Goal: Task Accomplishment & Management: Manage account settings

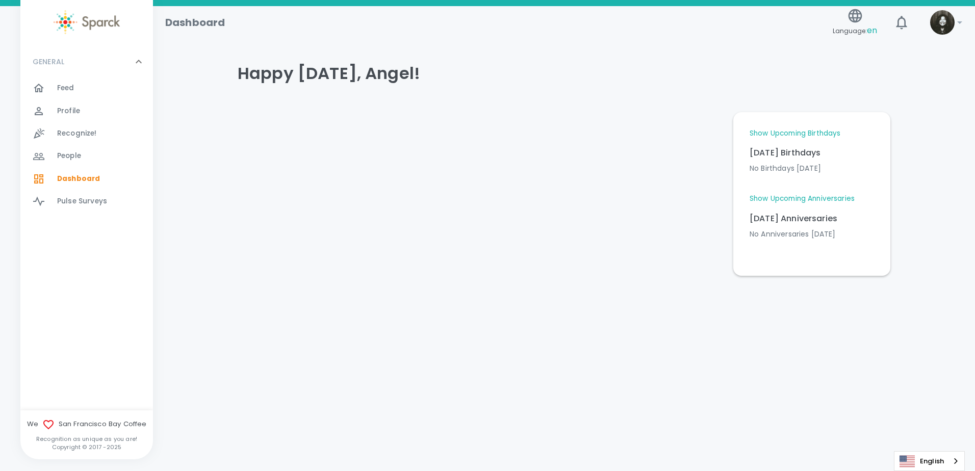
click at [931, 19] on img at bounding box center [942, 22] width 24 height 24
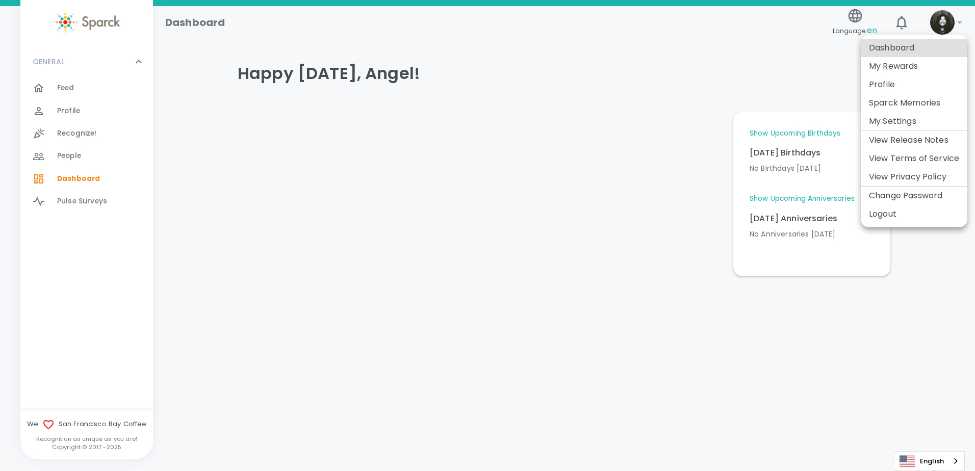
click at [904, 81] on li "Profile" at bounding box center [914, 84] width 107 height 18
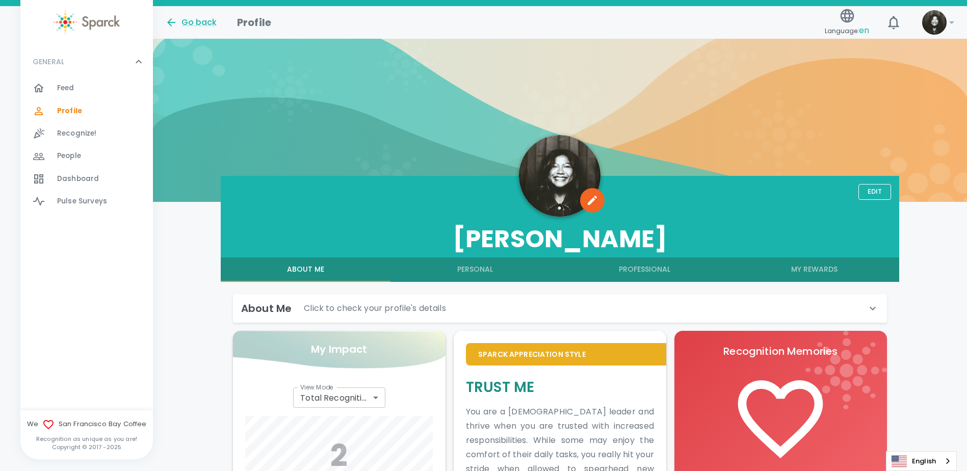
click at [488, 280] on button "Personal" at bounding box center [475, 269] width 170 height 24
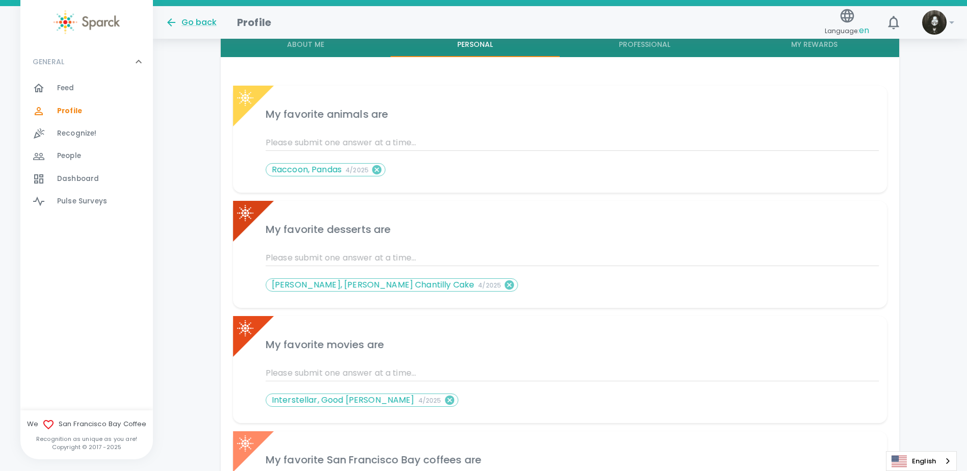
scroll to position [90, 0]
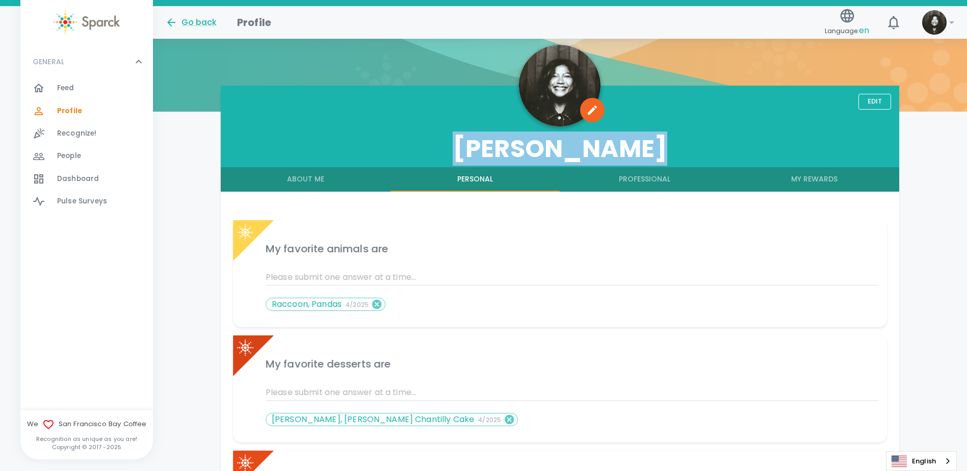
click at [870, 93] on div "Edit [PERSON_NAME]" at bounding box center [560, 127] width 679 height 82
drag, startPoint x: 870, startPoint y: 93, endPoint x: 870, endPoint y: 101, distance: 7.6
click at [870, 101] on button "Edit" at bounding box center [874, 102] width 33 height 16
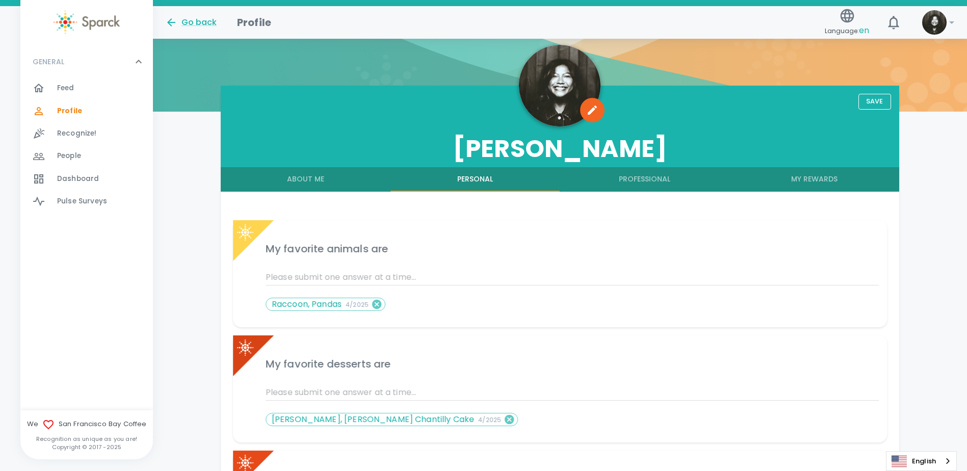
click at [747, 204] on div at bounding box center [560, 208] width 654 height 8
click at [866, 93] on div "[PERSON_NAME]" at bounding box center [560, 127] width 679 height 82
click at [867, 97] on button "Save" at bounding box center [874, 102] width 33 height 16
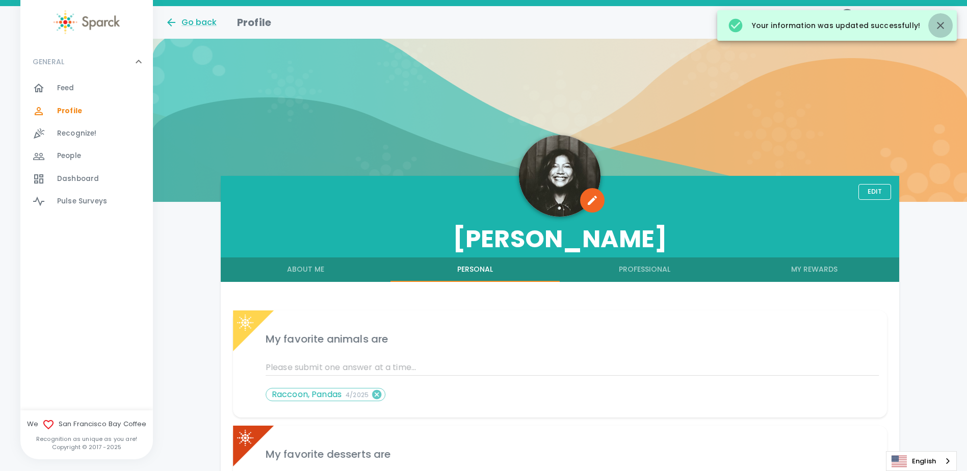
click at [941, 26] on icon "button" at bounding box center [940, 25] width 7 height 7
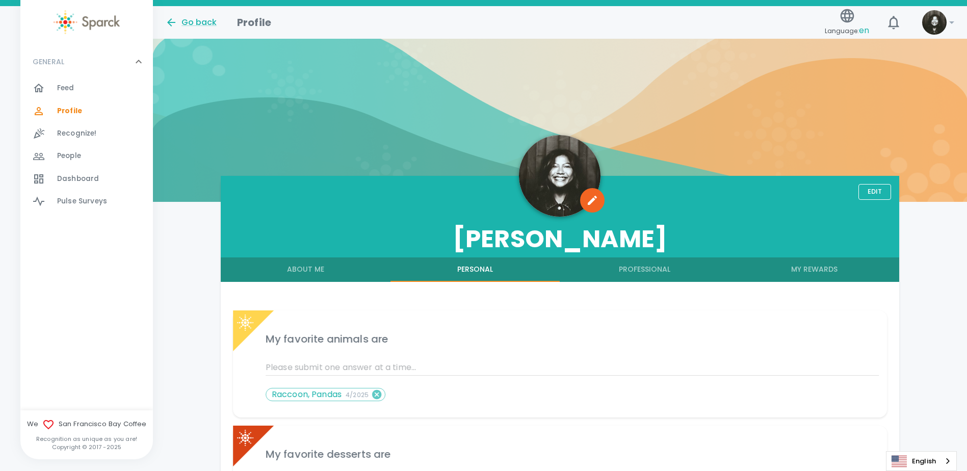
click at [942, 19] on div "Skip Navigation Go back Profile Language: en 0 ! GENERAL 0 Feed 0 Profile 0 Rec…" at bounding box center [483, 408] width 967 height 816
click at [942, 19] on img at bounding box center [934, 22] width 24 height 24
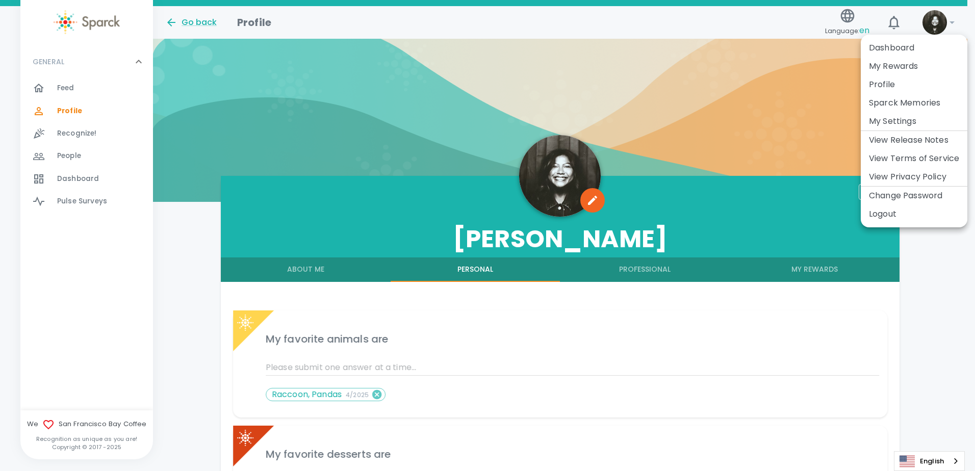
click at [904, 120] on li "My Settings" at bounding box center [914, 121] width 107 height 18
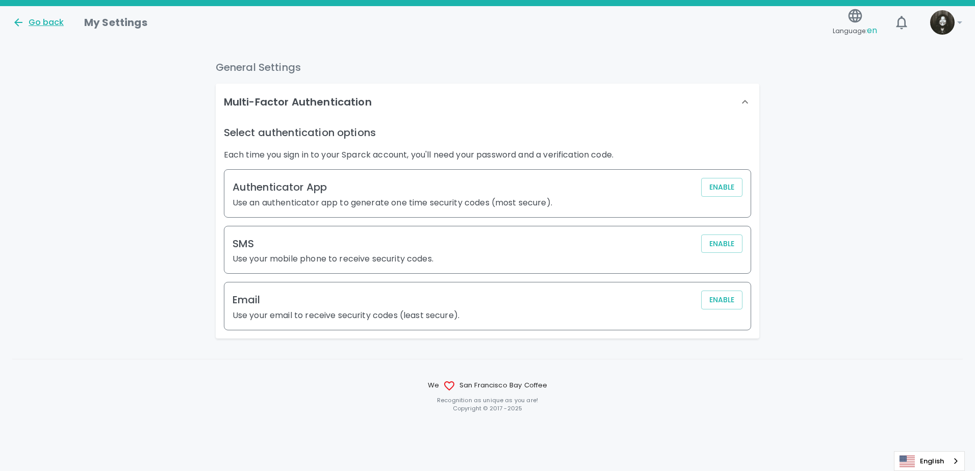
click at [30, 19] on div "Go back" at bounding box center [37, 22] width 51 height 12
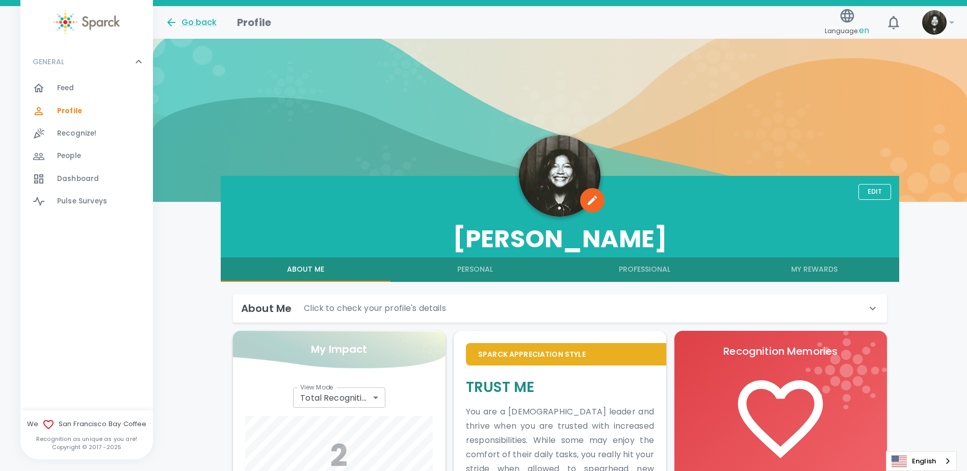
click at [88, 152] on div "People 0" at bounding box center [105, 156] width 96 height 14
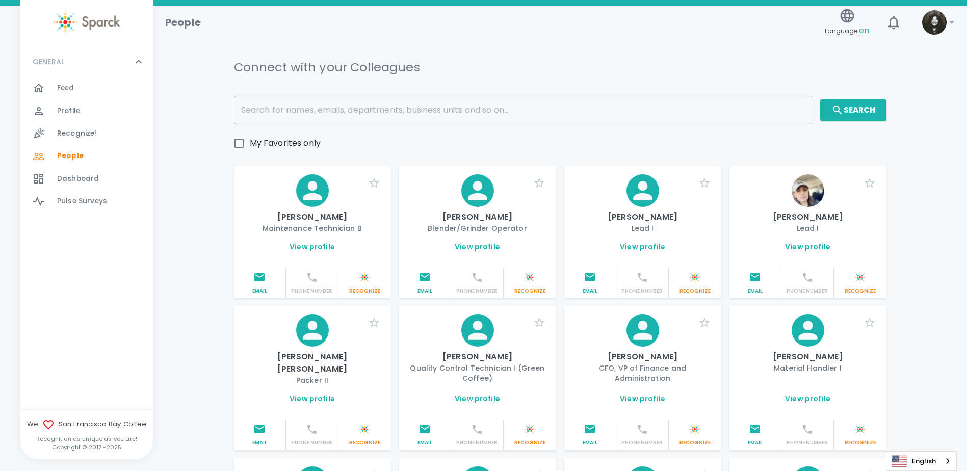
click at [95, 95] on div "Feed 0" at bounding box center [105, 88] width 96 height 14
